Goal: Navigation & Orientation: Find specific page/section

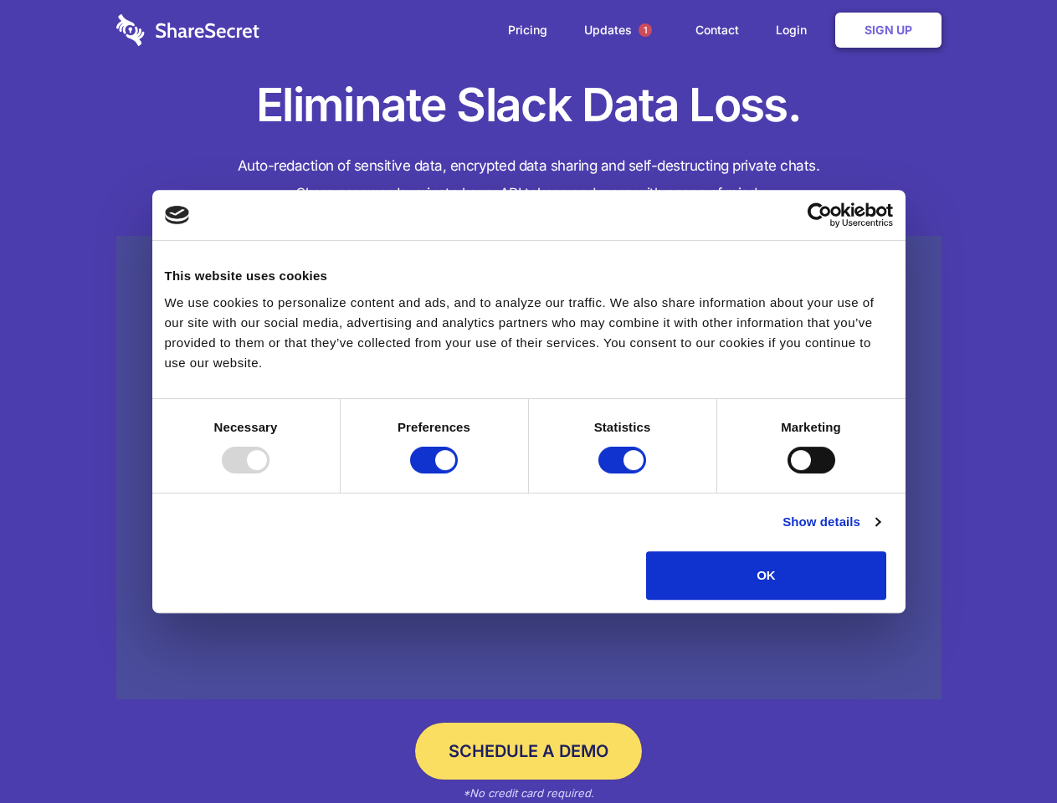
click at [269, 473] on div at bounding box center [246, 460] width 48 height 27
click at [458, 473] on input "Preferences" at bounding box center [434, 460] width 48 height 27
checkbox input "false"
click at [624, 473] on input "Statistics" at bounding box center [622, 460] width 48 height 27
checkbox input "false"
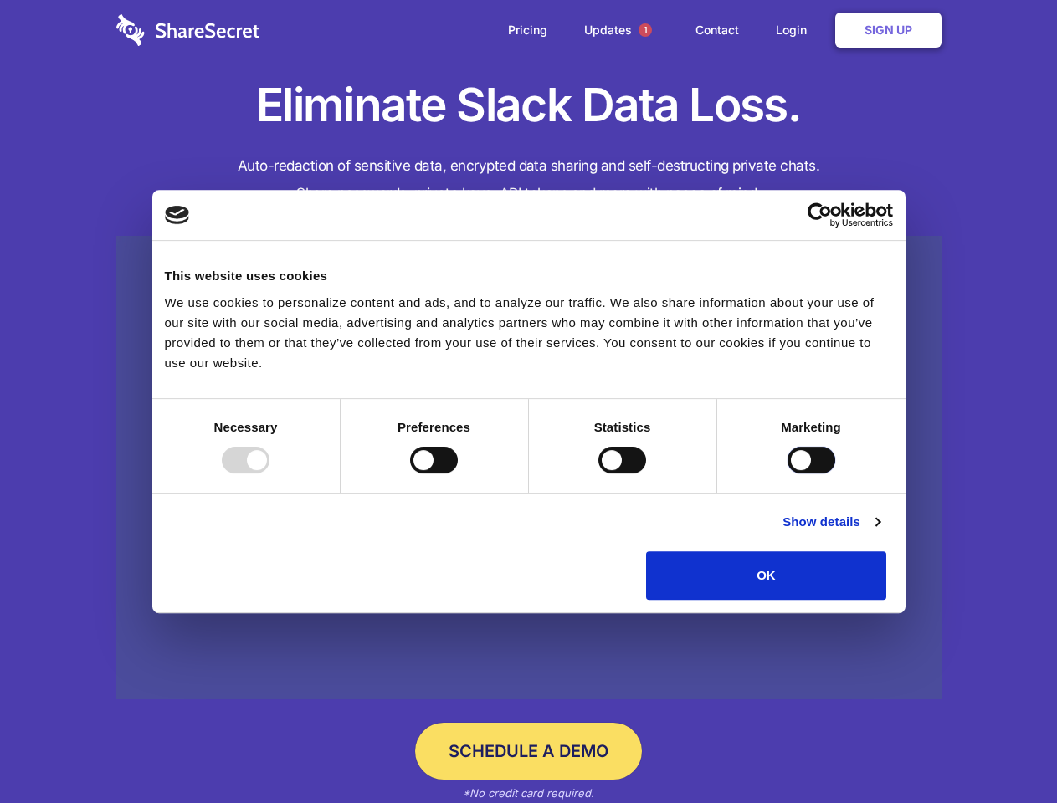
click at [787, 473] on input "Marketing" at bounding box center [811, 460] width 48 height 27
checkbox input "true"
click at [879, 532] on link "Show details" at bounding box center [830, 522] width 97 height 20
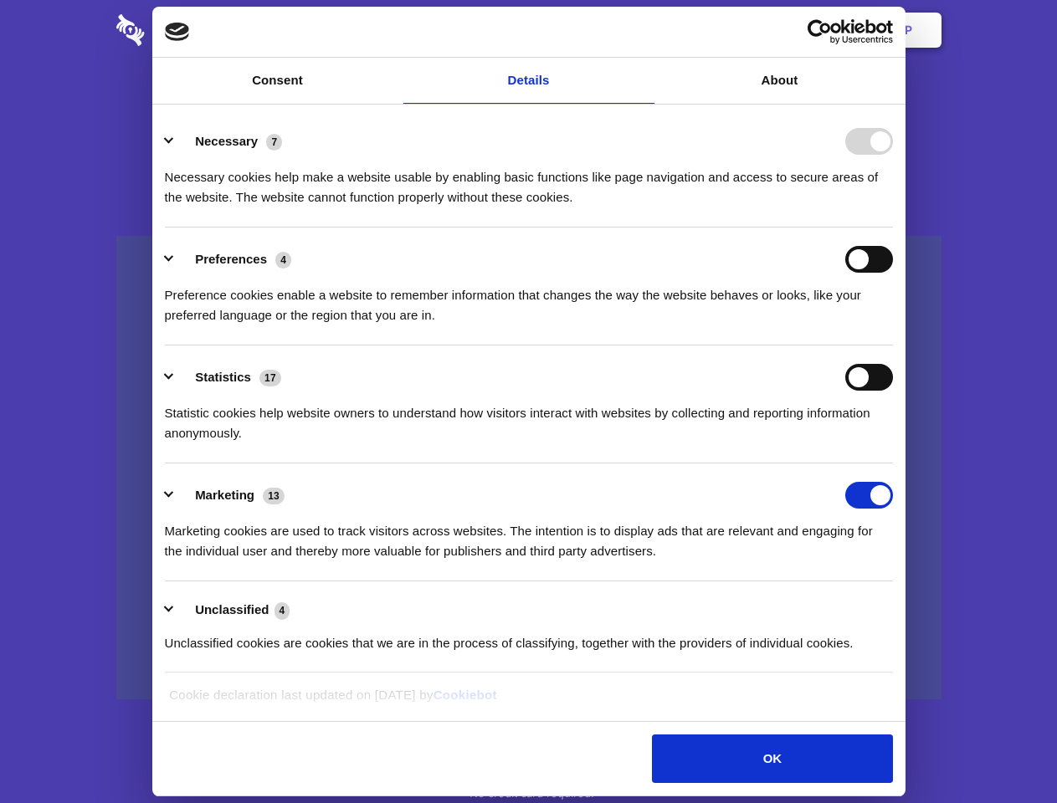
click at [893, 228] on li "Necessary 7 Necessary cookies help make a website usable by enabling basic func…" at bounding box center [529, 169] width 728 height 118
click at [644, 30] on span "1" at bounding box center [644, 29] width 13 height 13
